Goal: Information Seeking & Learning: Learn about a topic

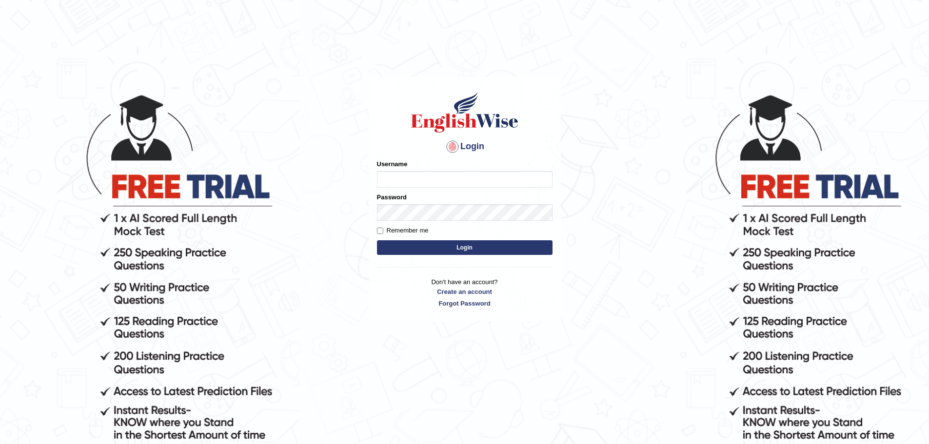
type input "Mohansundaram_parramatta"
click at [455, 251] on button "Login" at bounding box center [465, 247] width 176 height 15
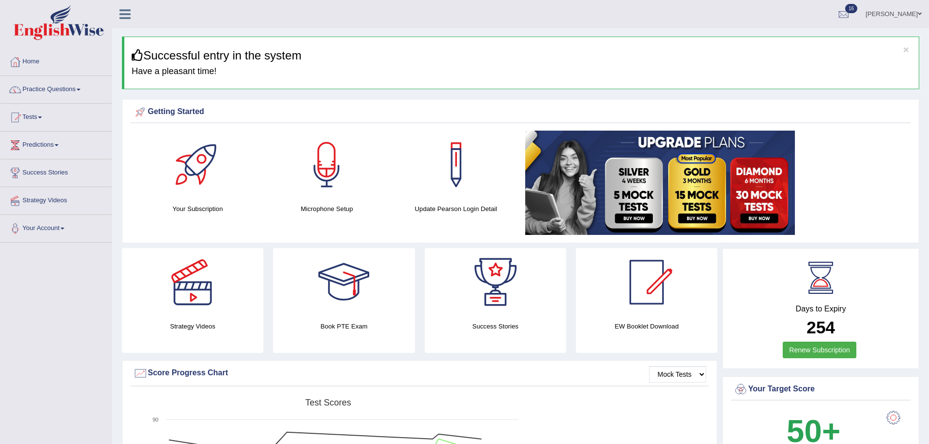
click at [40, 119] on link "Tests" at bounding box center [55, 116] width 111 height 24
click at [65, 86] on link "Practice Questions" at bounding box center [55, 88] width 111 height 24
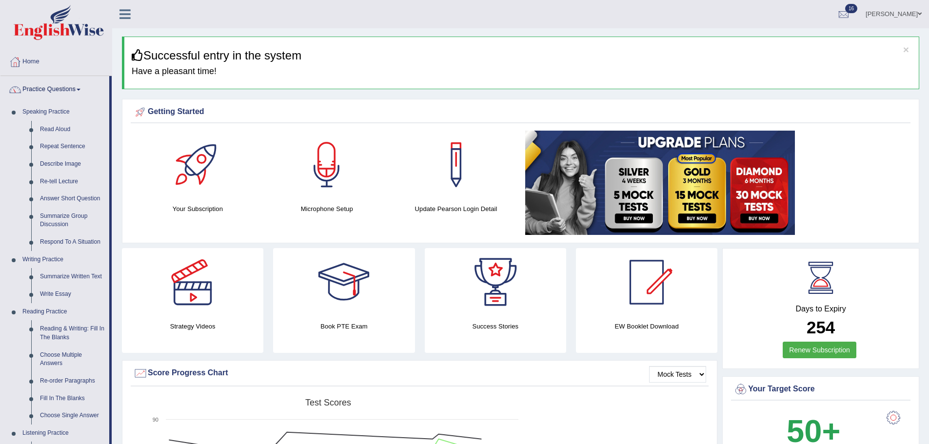
click at [69, 89] on link "Practice Questions" at bounding box center [54, 88] width 109 height 24
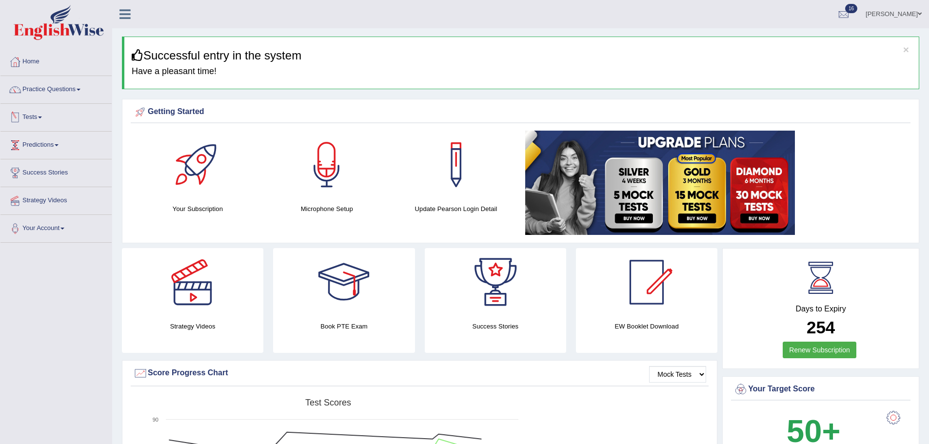
click at [38, 120] on link "Tests" at bounding box center [55, 116] width 111 height 24
click at [45, 137] on link "Take Practice Sectional Test" at bounding box center [63, 140] width 91 height 18
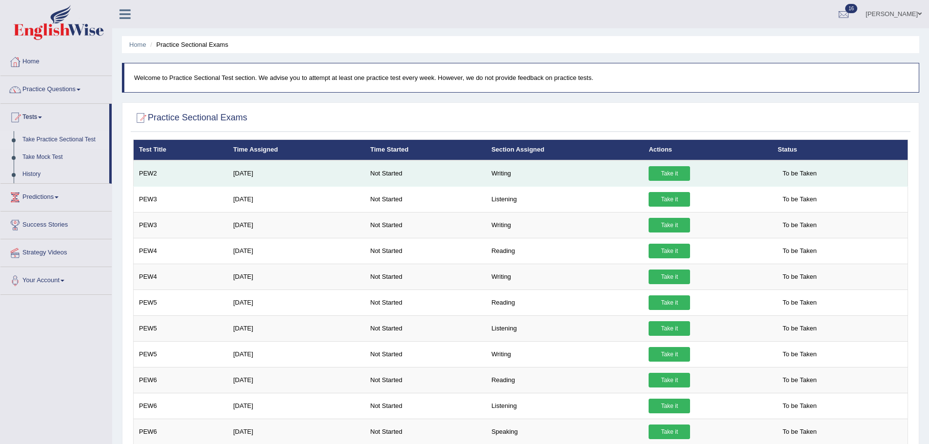
click at [676, 171] on link "Take it" at bounding box center [669, 173] width 41 height 15
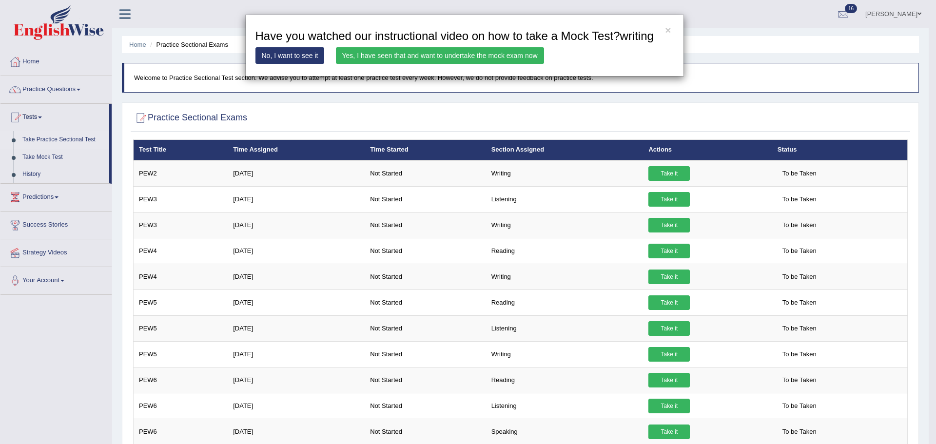
click at [404, 52] on link "Yes, I have seen that and want to undertake the mock exam now" at bounding box center [440, 55] width 208 height 17
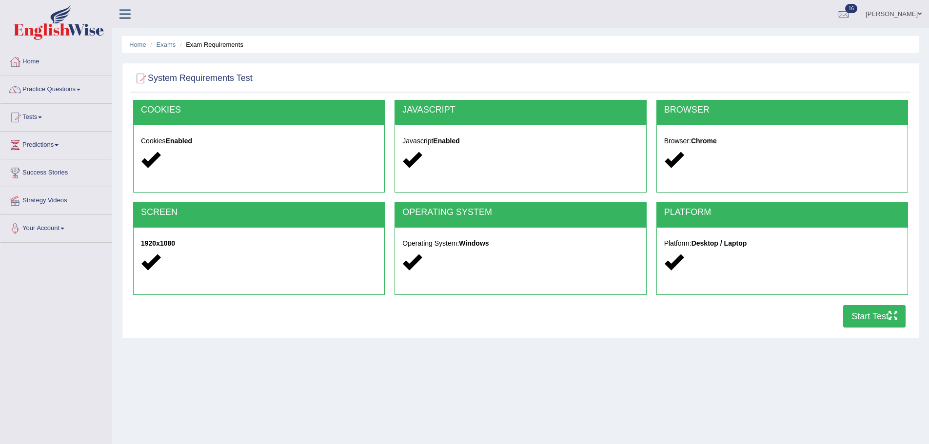
click at [891, 317] on icon "button" at bounding box center [893, 315] width 9 height 9
